Goal: Task Accomplishment & Management: Manage account settings

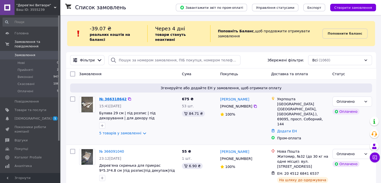
click at [120, 97] on link "№ 366318642" at bounding box center [112, 99] width 27 height 4
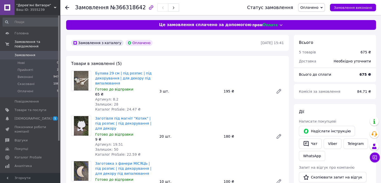
click at [17, 53] on span "Замовлення" at bounding box center [25, 55] width 21 height 5
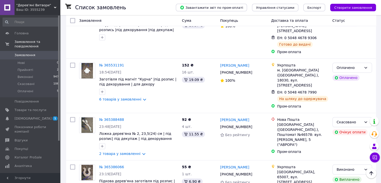
scroll to position [225, 0]
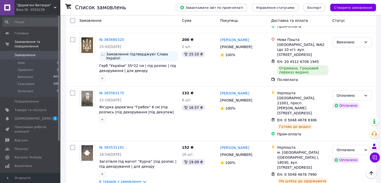
click at [17, 53] on span "Замовлення" at bounding box center [25, 55] width 21 height 5
